Goal: Information Seeking & Learning: Learn about a topic

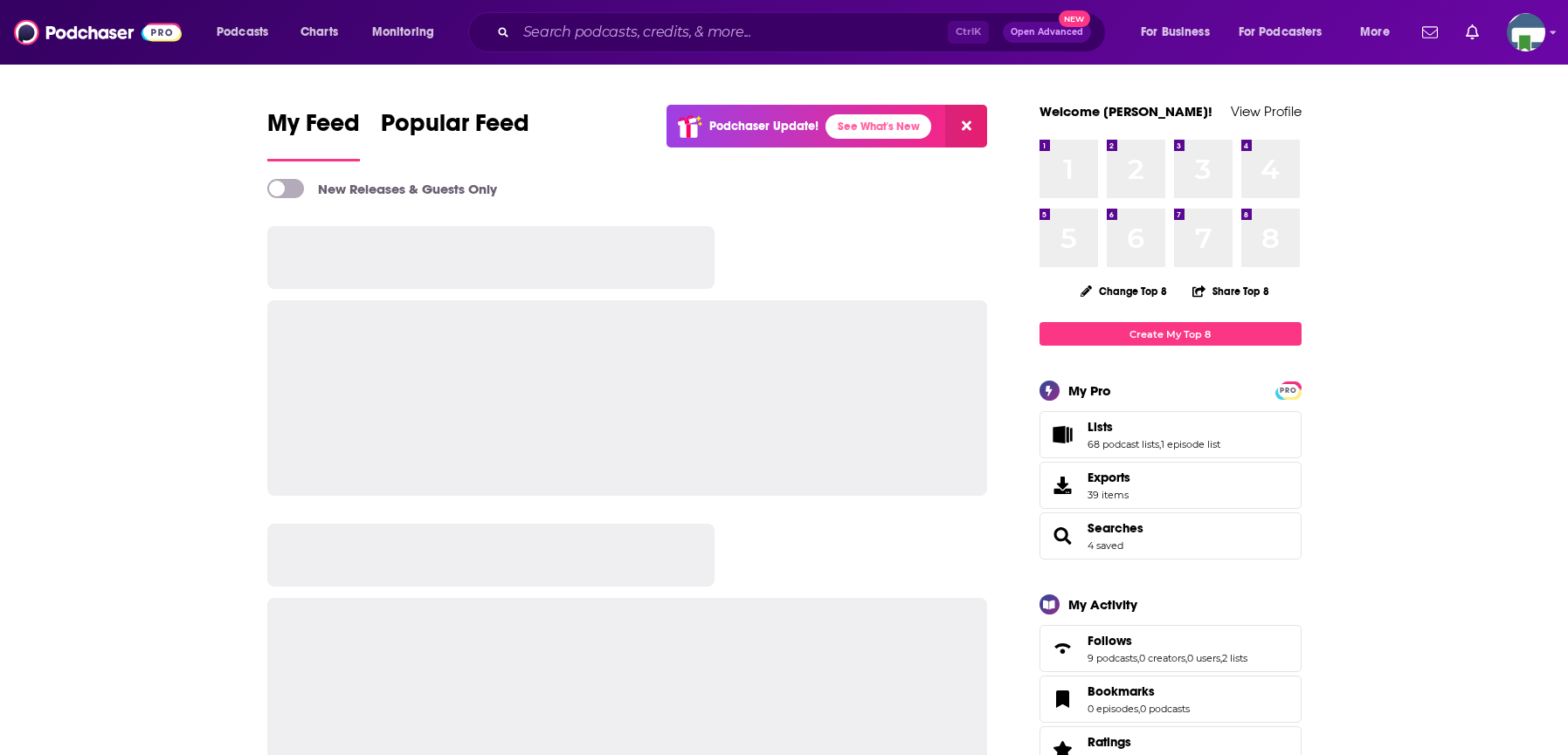
click at [660, 29] on input "Search podcasts, credits, & more..." at bounding box center [731, 32] width 431 height 28
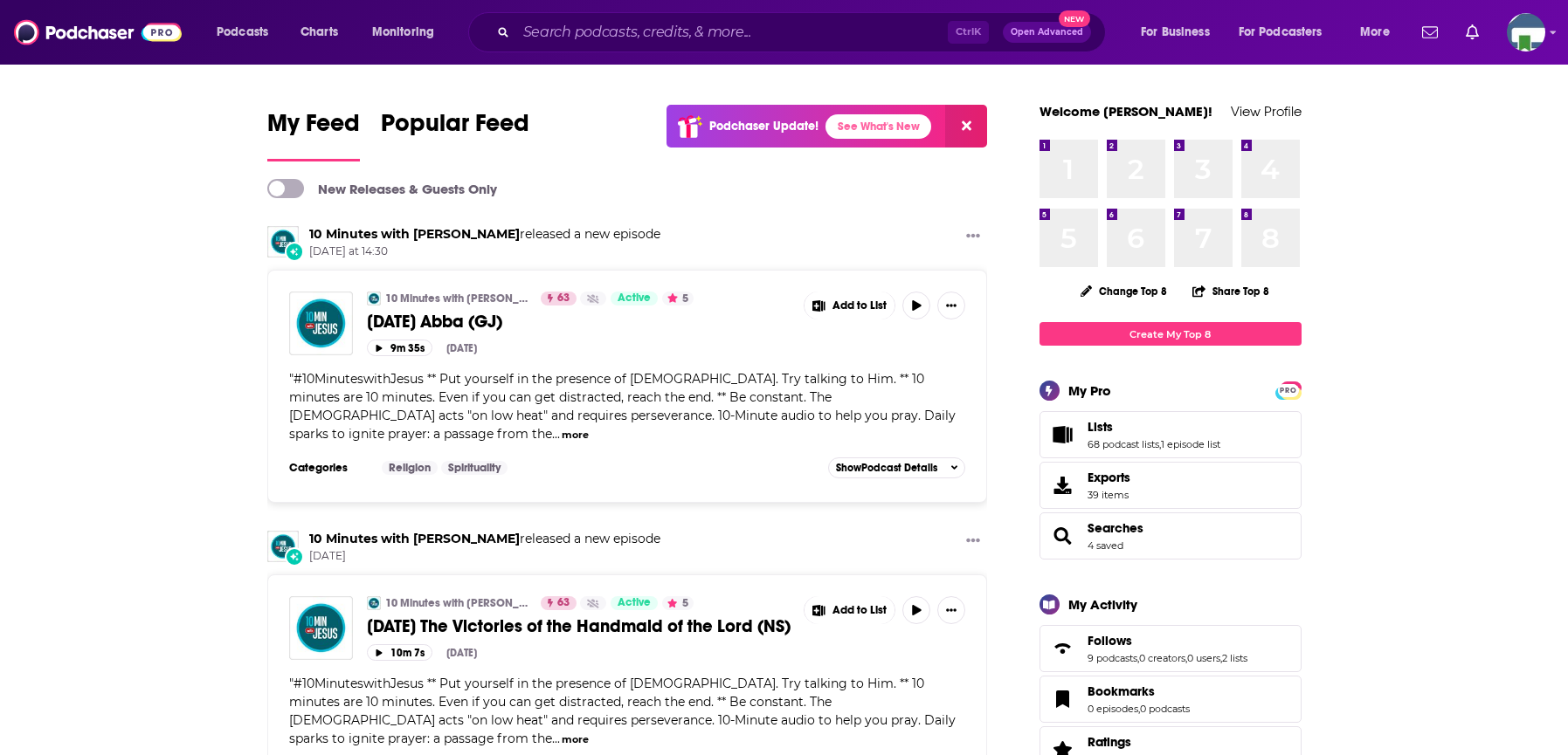
click at [562, 33] on input "Search podcasts, credits, & more..." at bounding box center [731, 32] width 431 height 28
click at [550, 30] on input "Search podcasts, credits, & more..." at bounding box center [731, 32] width 431 height 28
click at [738, 32] on input "Search podcasts, credits, & more..." at bounding box center [731, 32] width 431 height 28
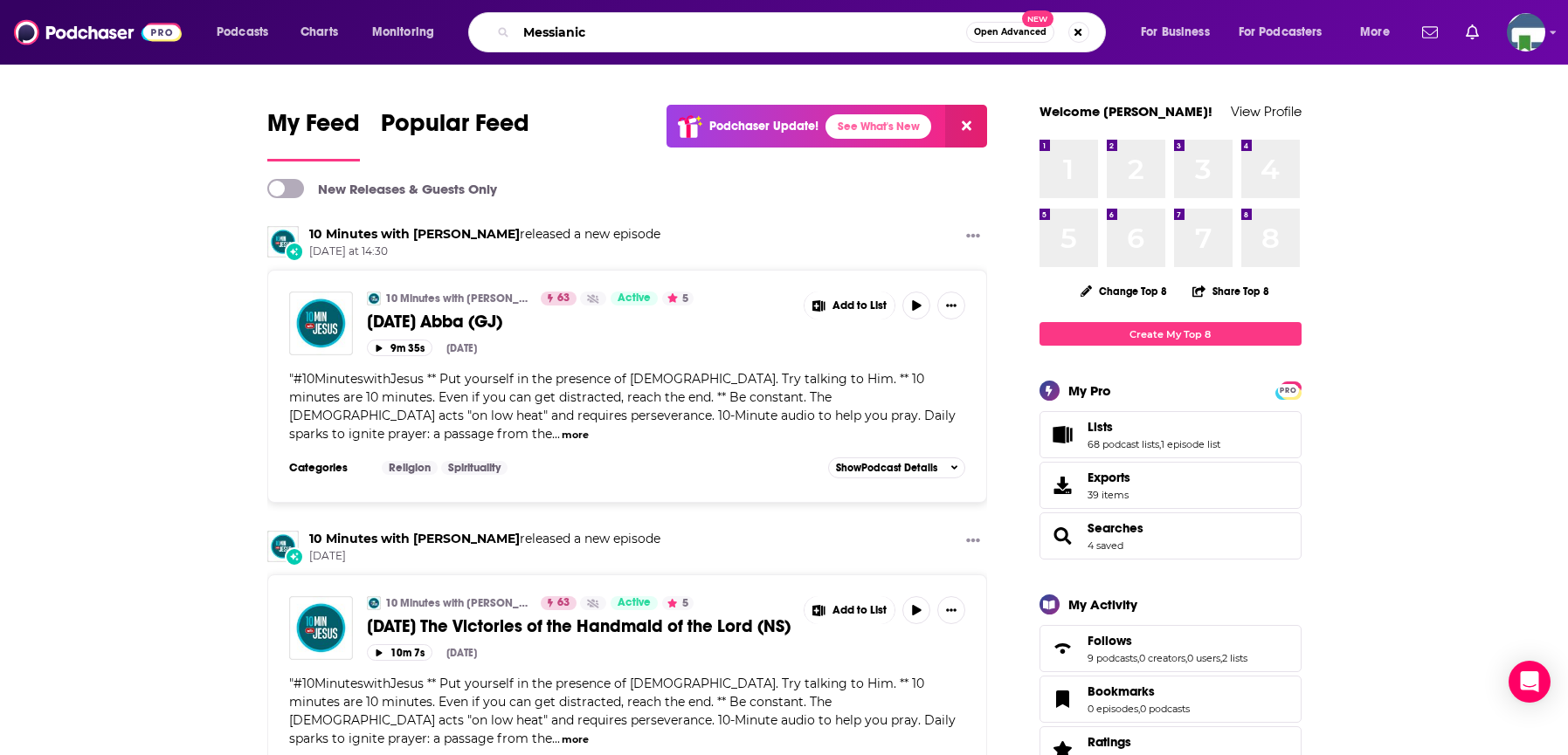
type input "Messianic"
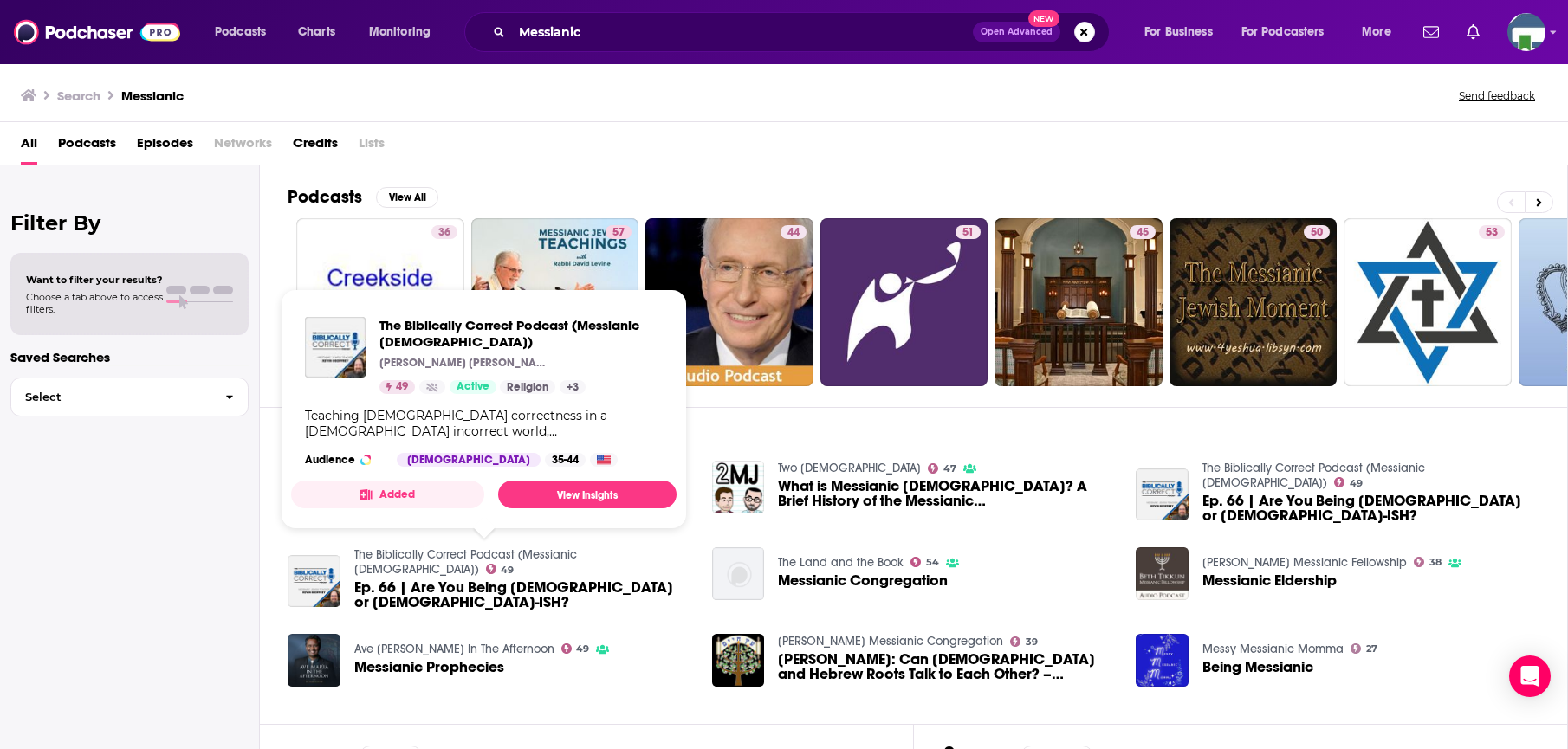
click at [466, 554] on link "The Biblically Correct Podcast (Messianic [DEMOGRAPHIC_DATA])" at bounding box center [466, 562] width 223 height 29
